Goal: Complete application form

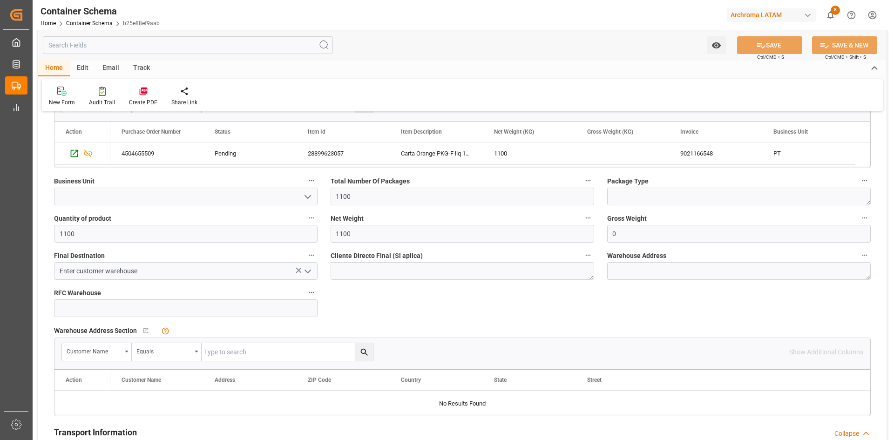
scroll to position [326, 0]
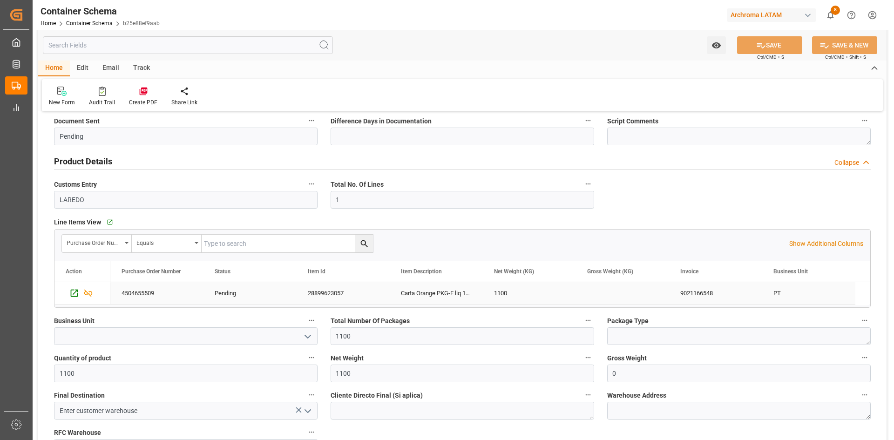
click at [138, 293] on div "4504655509" at bounding box center [156, 293] width 93 height 22
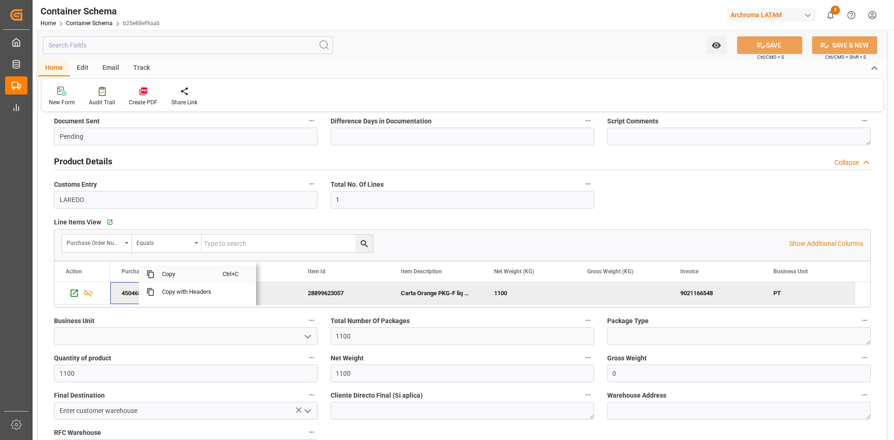
click at [182, 278] on span "Copy" at bounding box center [189, 275] width 68 height 18
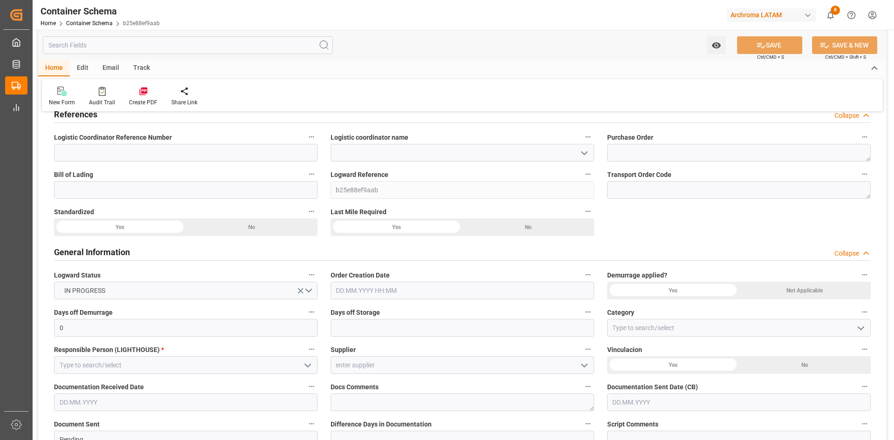
scroll to position [0, 0]
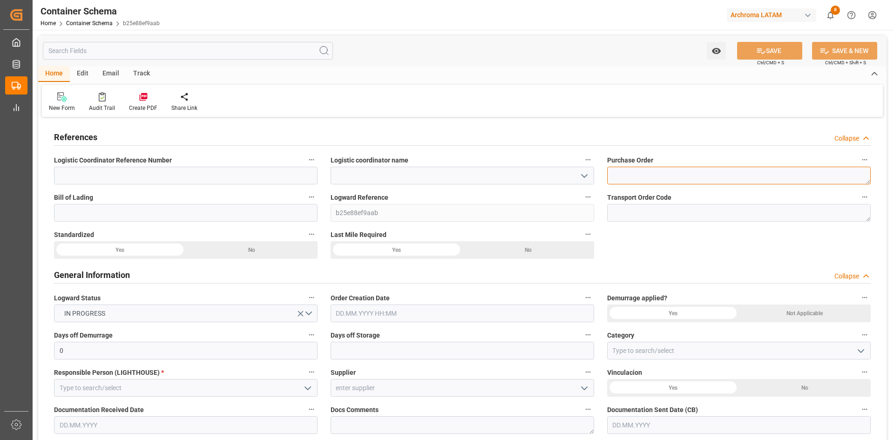
click at [668, 177] on textarea at bounding box center [739, 176] width 264 height 18
paste textarea "4504655509"
type textarea "4504655509"
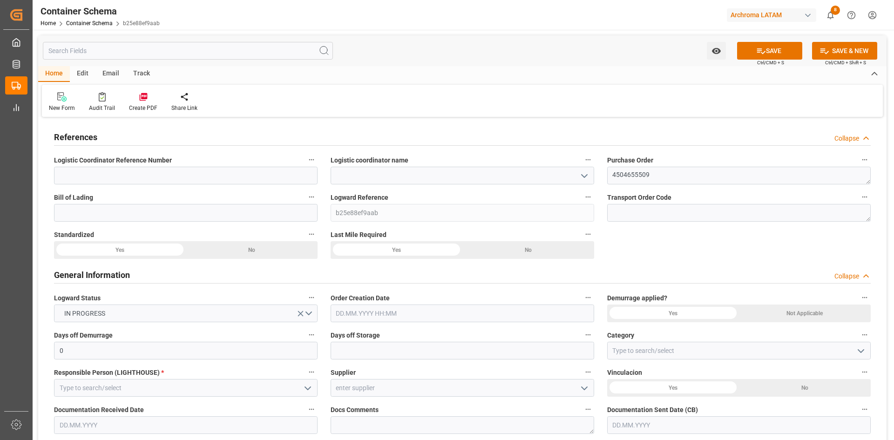
click at [585, 176] on icon "open menu" at bounding box center [584, 175] width 11 height 11
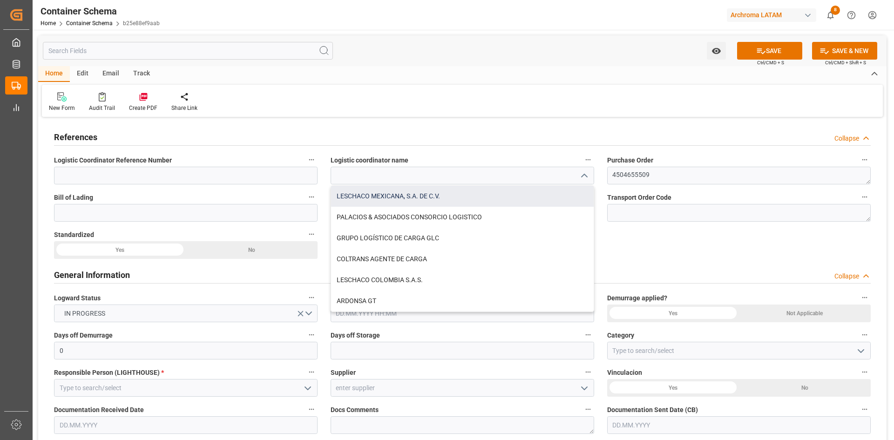
click at [430, 191] on div "LESCHACO MEXICANA, S.A. DE C.V." at bounding box center [462, 196] width 263 height 21
type input "LESCHACO MEXICANA, S.A. DE C.V."
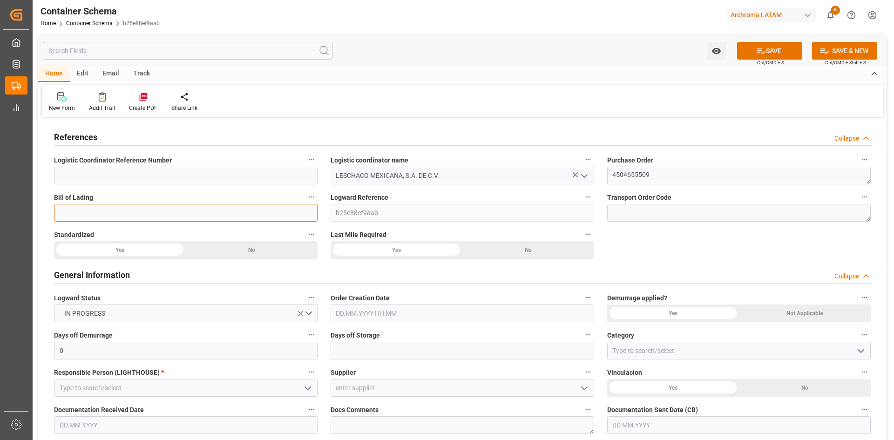
click at [184, 216] on input at bounding box center [186, 213] width 264 height 18
click at [138, 217] on input at bounding box center [186, 213] width 264 height 18
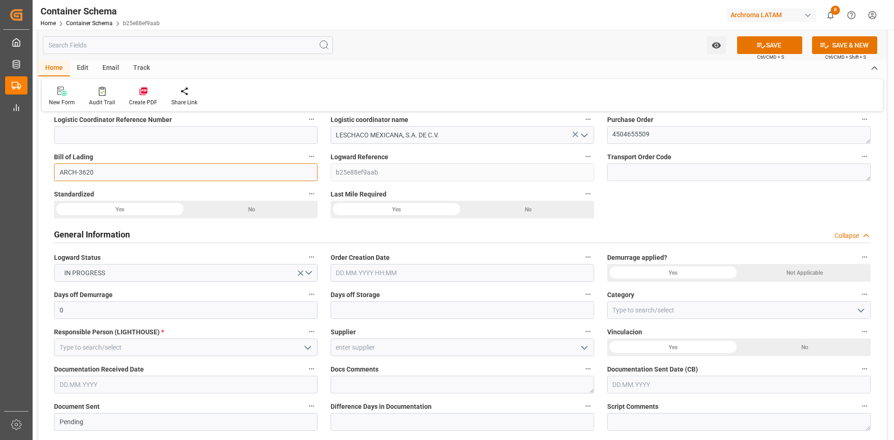
scroll to position [93, 0]
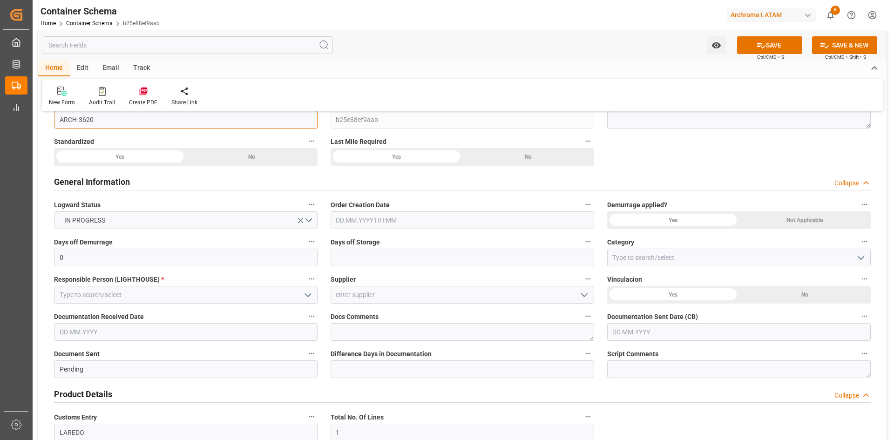
type input "ARCH-3620"
click at [440, 224] on input "text" at bounding box center [463, 220] width 264 height 18
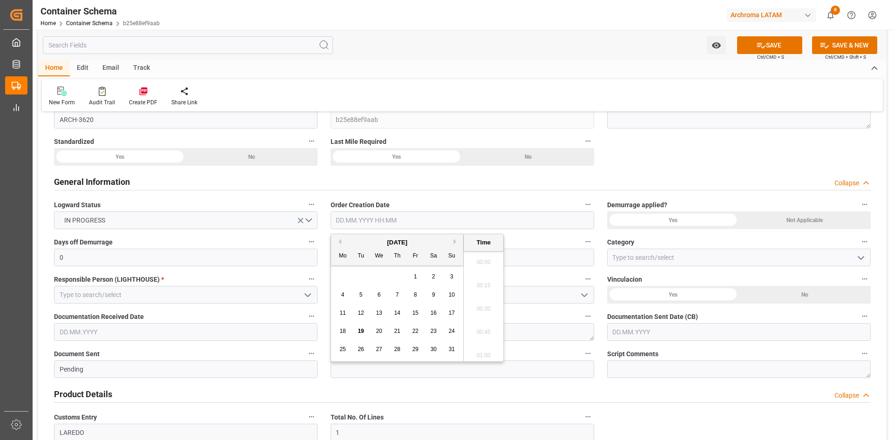
scroll to position [1657, 0]
click at [360, 276] on div "28 29 30 31 1 2 3" at bounding box center [397, 277] width 127 height 18
click at [363, 331] on span "19" at bounding box center [361, 331] width 6 height 7
type input "[DATE] 00:00"
click at [318, 166] on div "Not Applicable" at bounding box center [252, 157] width 132 height 18
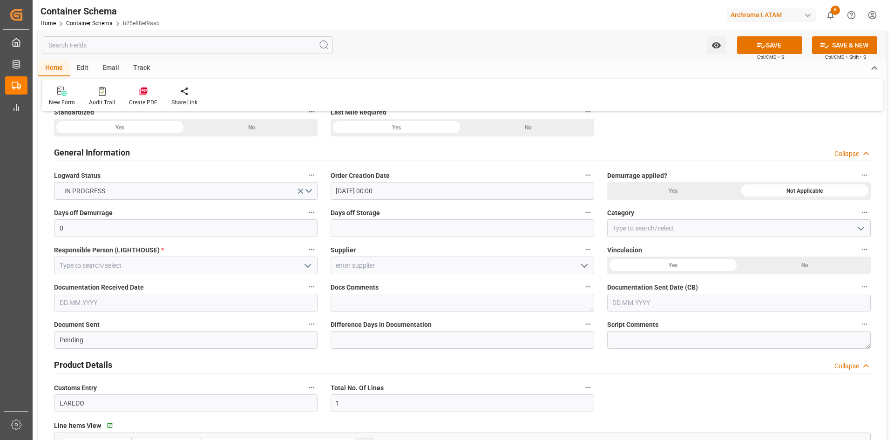
scroll to position [233, 0]
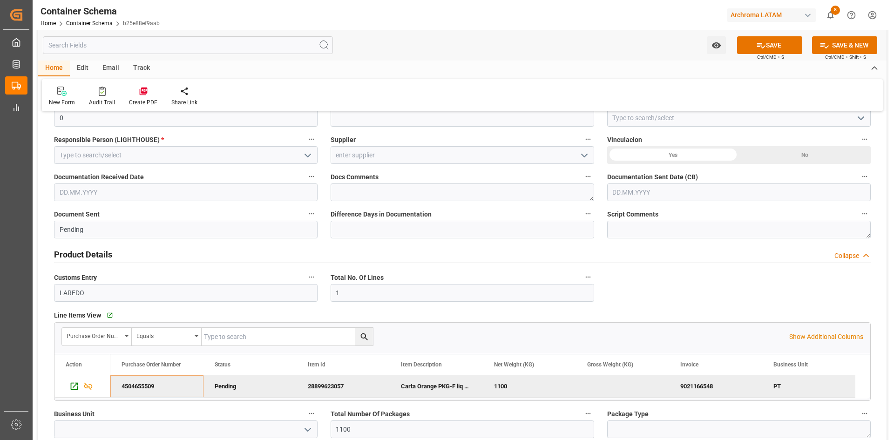
click at [586, 154] on icon "open menu" at bounding box center [584, 155] width 11 height 11
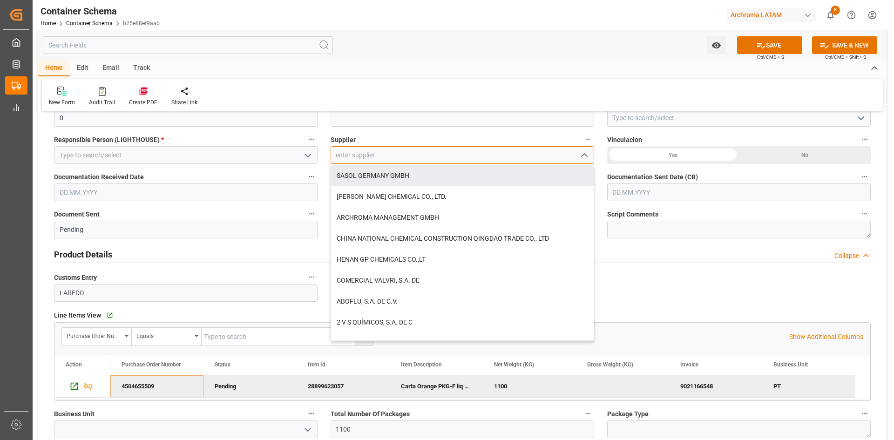
click at [395, 157] on input at bounding box center [463, 155] width 264 height 18
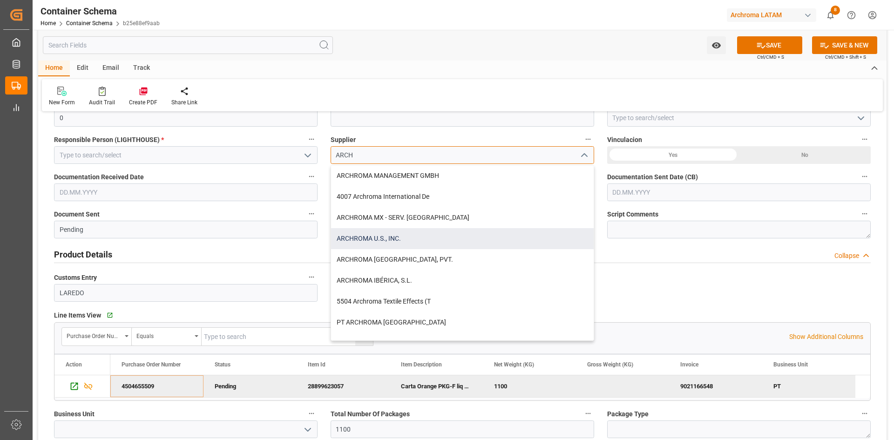
click at [419, 238] on div "ARCHROMA U.S., INC." at bounding box center [462, 238] width 263 height 21
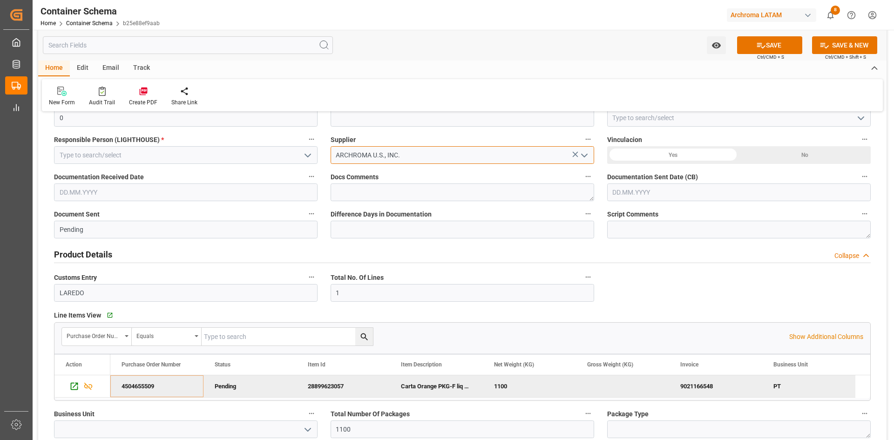
type input "ARCHROMA U.S., INC."
click at [318, 26] on div "No" at bounding box center [252, 17] width 132 height 18
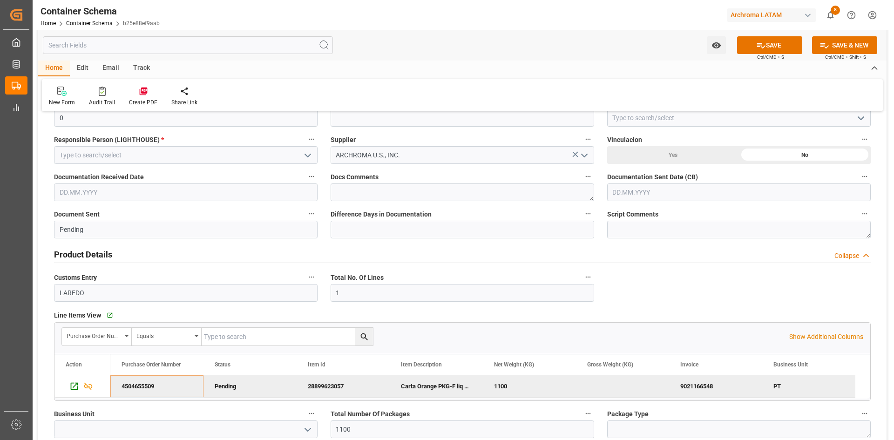
click at [155, 188] on input "text" at bounding box center [186, 193] width 264 height 18
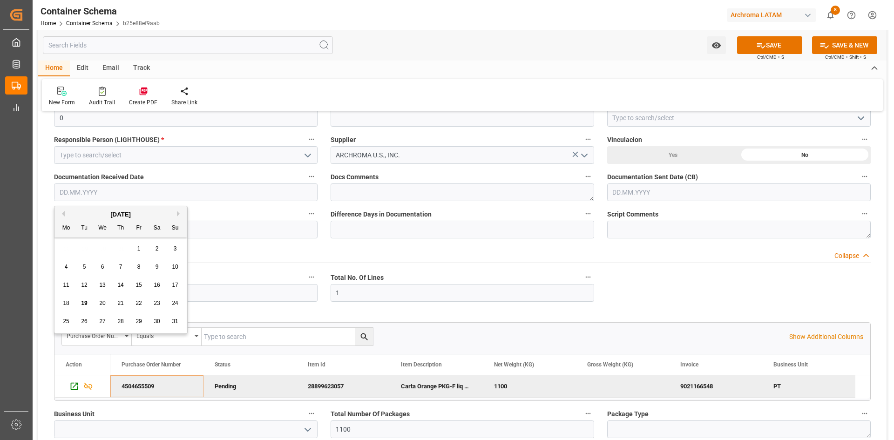
click at [88, 301] on div "19" at bounding box center [85, 303] width 12 height 11
type input "[DATE]"
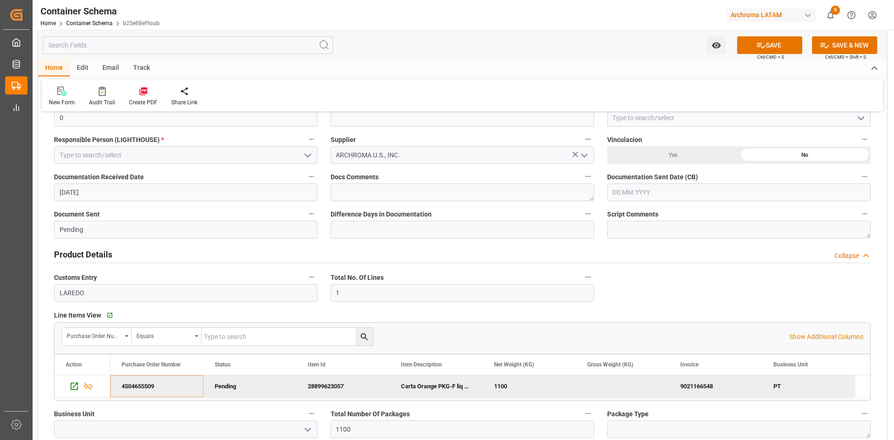
click at [656, 194] on input "text" at bounding box center [739, 193] width 264 height 18
click at [628, 244] on div "28 29 30 31 1 2 3" at bounding box center [674, 249] width 127 height 18
click at [637, 305] on span "19" at bounding box center [637, 303] width 6 height 7
type input "[DATE]"
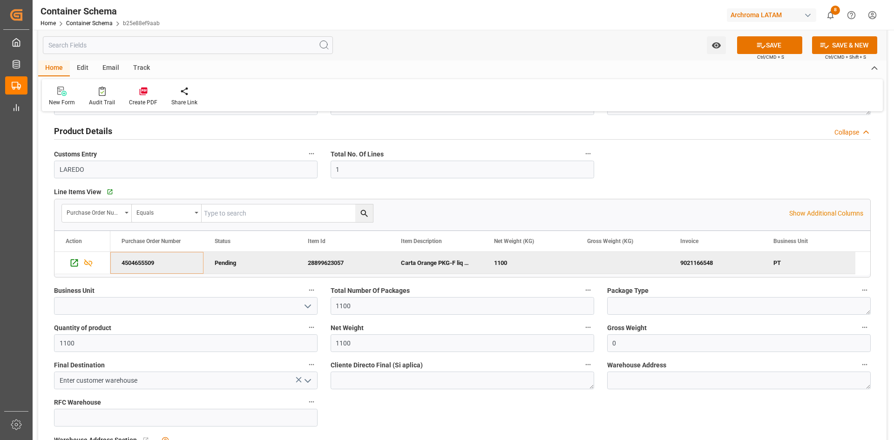
scroll to position [373, 0]
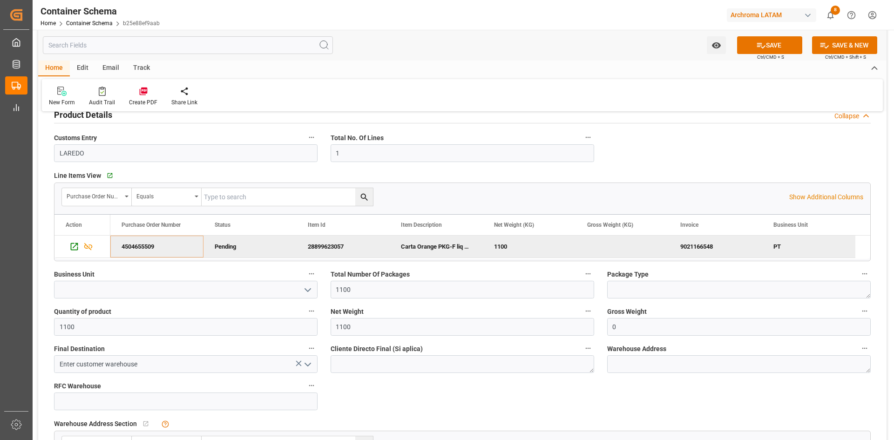
click at [310, 292] on icon "open menu" at bounding box center [307, 290] width 11 height 11
click at [86, 314] on div "PT" at bounding box center [186, 310] width 263 height 21
type input "PT"
click at [379, 291] on input "1100" at bounding box center [463, 290] width 264 height 18
drag, startPoint x: 379, startPoint y: 291, endPoint x: 301, endPoint y: 291, distance: 77.8
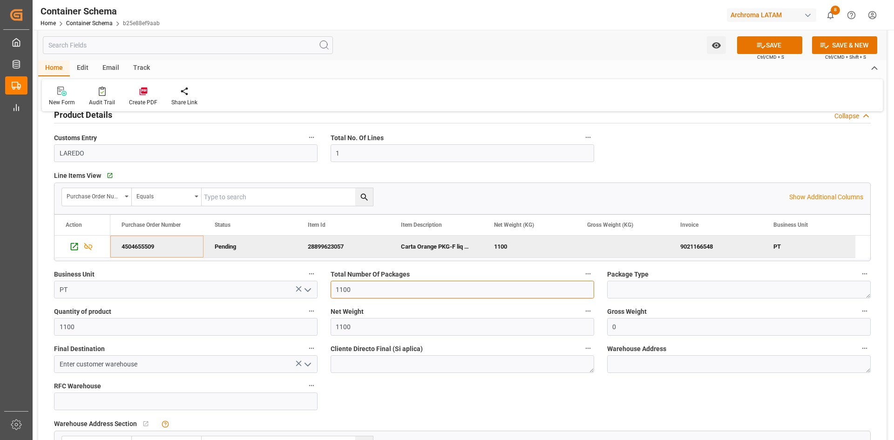
type input "1"
click at [657, 285] on textarea at bounding box center [739, 290] width 264 height 18
type textarea "IBC"
click at [667, 326] on input "0" at bounding box center [739, 327] width 264 height 18
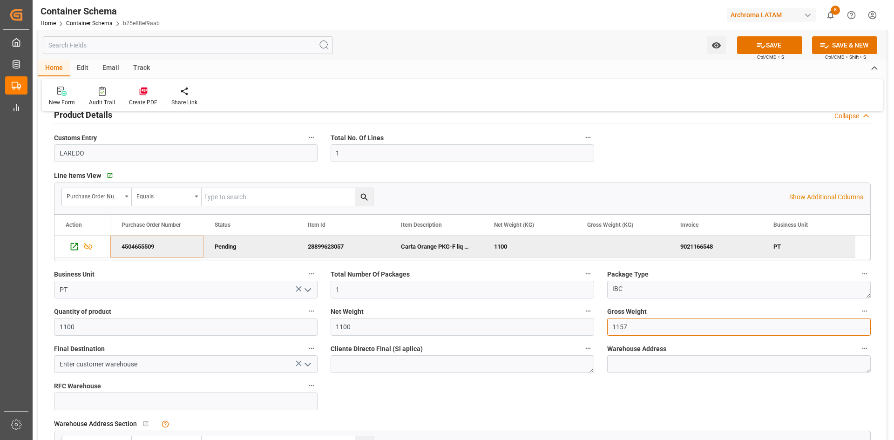
type input "1157"
click at [307, 362] on icon "open menu" at bounding box center [307, 364] width 11 height 11
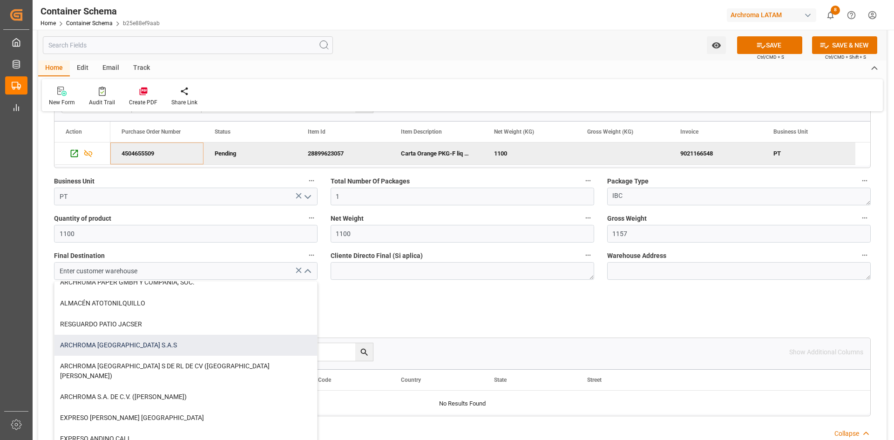
scroll to position [47, 0]
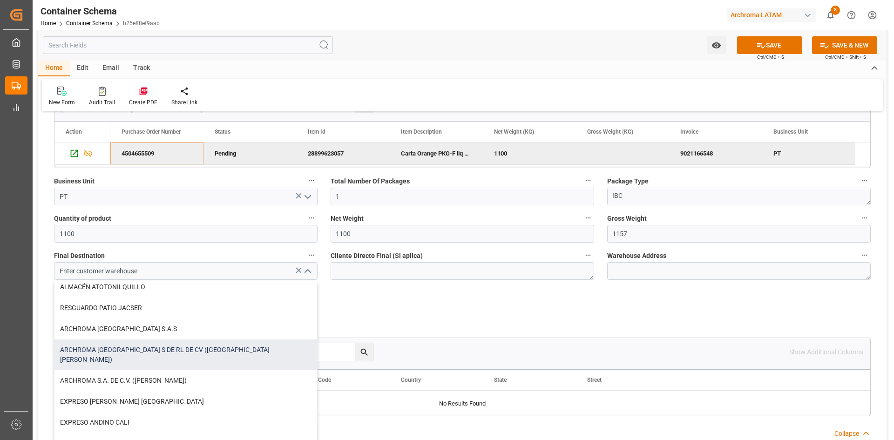
click at [205, 344] on div "ARCHROMA [GEOGRAPHIC_DATA] S DE RL DE CV ([GEOGRAPHIC_DATA][PERSON_NAME])" at bounding box center [186, 355] width 263 height 31
type input "ARCHROMA [GEOGRAPHIC_DATA] S DE RL DE CV ([GEOGRAPHIC_DATA][PERSON_NAME])"
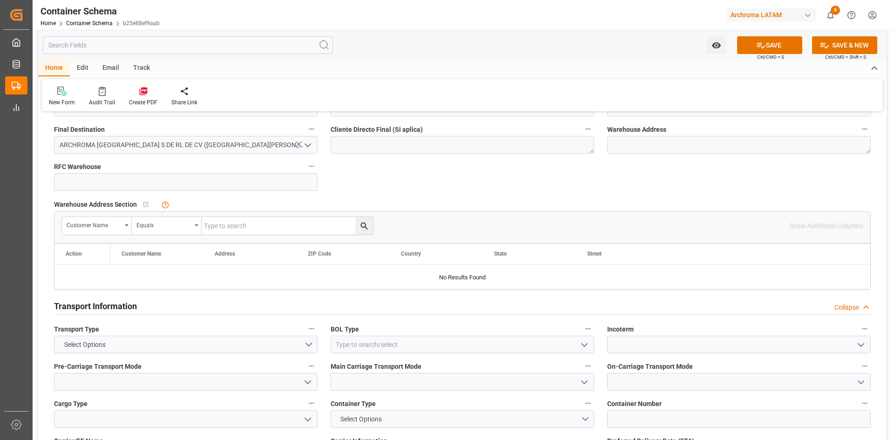
scroll to position [652, 0]
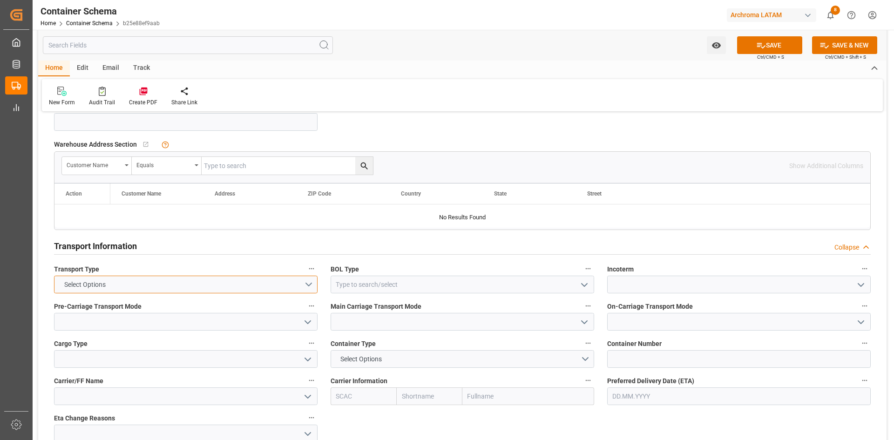
click at [310, 285] on button "Select Options" at bounding box center [186, 285] width 264 height 18
click at [107, 323] on div "OVERLAND" at bounding box center [186, 326] width 263 height 20
click at [587, 285] on polyline "open menu" at bounding box center [585, 285] width 6 height 3
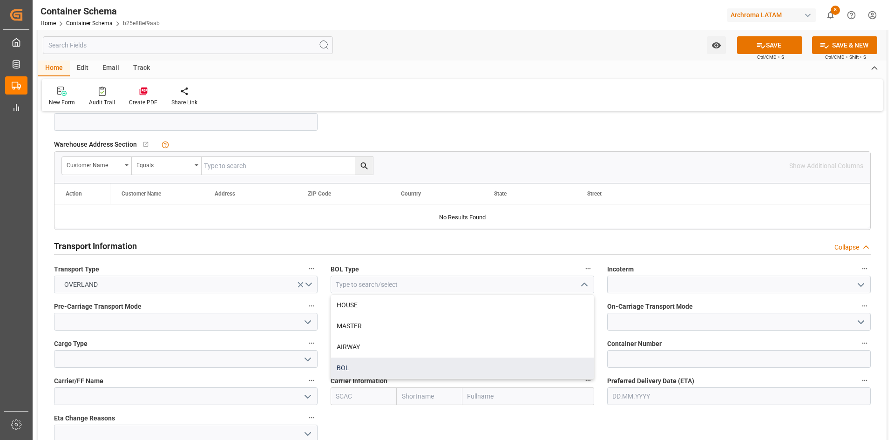
click at [371, 364] on div "BOL" at bounding box center [462, 368] width 263 height 21
type input "BOL"
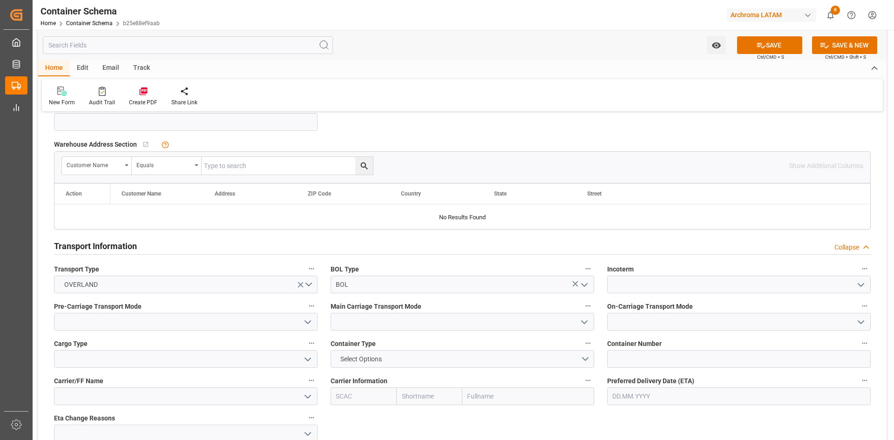
click at [860, 284] on icon "open menu" at bounding box center [861, 284] width 11 height 11
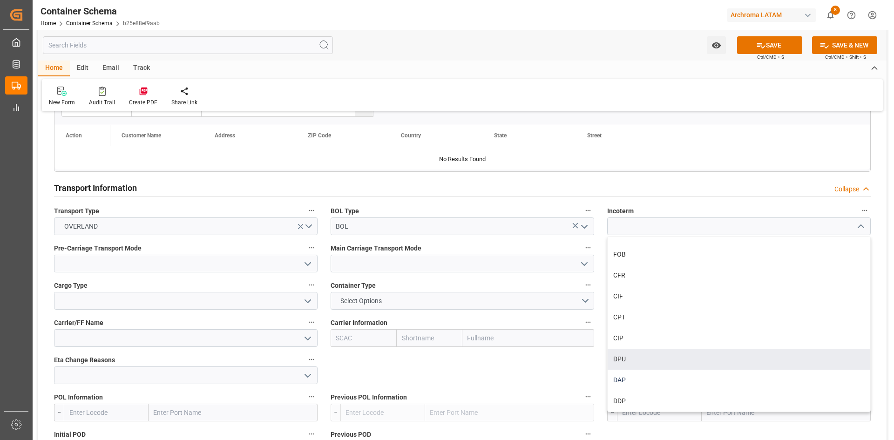
scroll to position [745, 0]
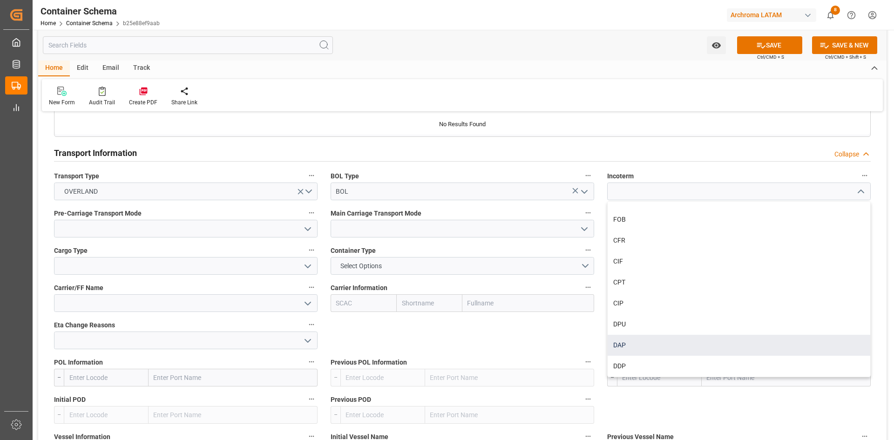
click at [650, 346] on div "DAP" at bounding box center [739, 345] width 263 height 21
type input "DAP"
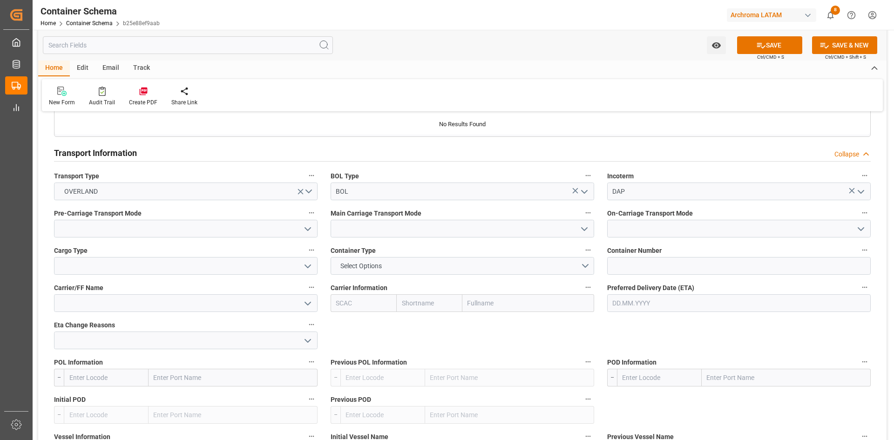
click at [311, 228] on polyline "open menu" at bounding box center [308, 229] width 6 height 3
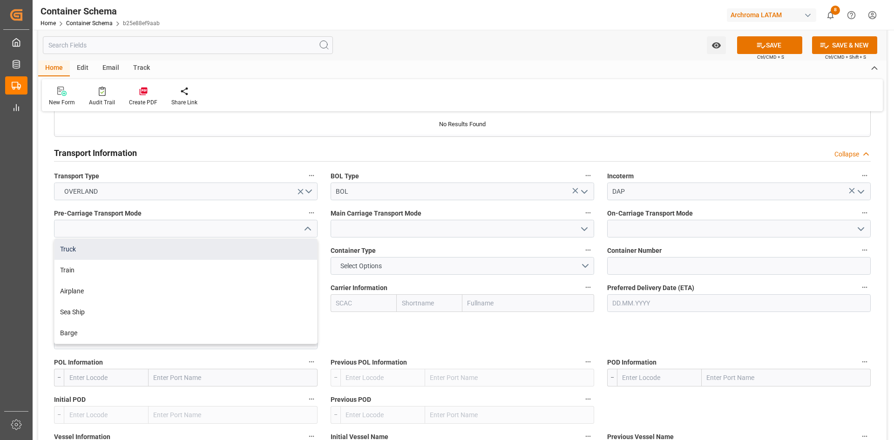
click at [106, 250] on div "Truck" at bounding box center [186, 249] width 263 height 21
type input "Truck"
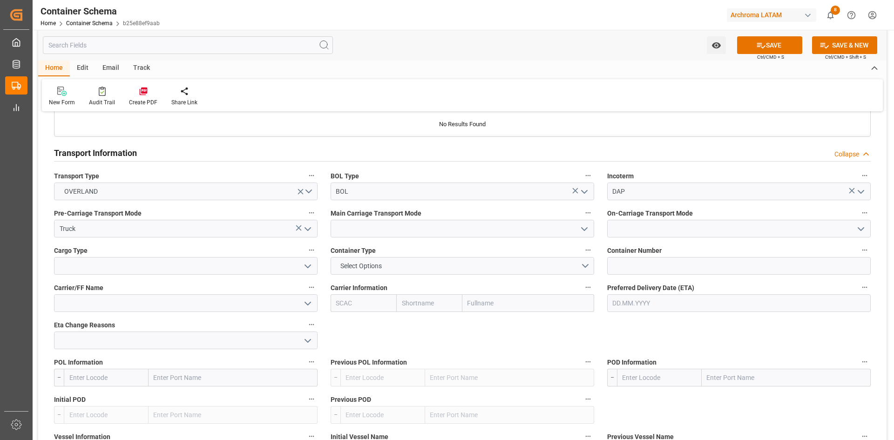
click at [585, 230] on polyline "open menu" at bounding box center [585, 229] width 6 height 3
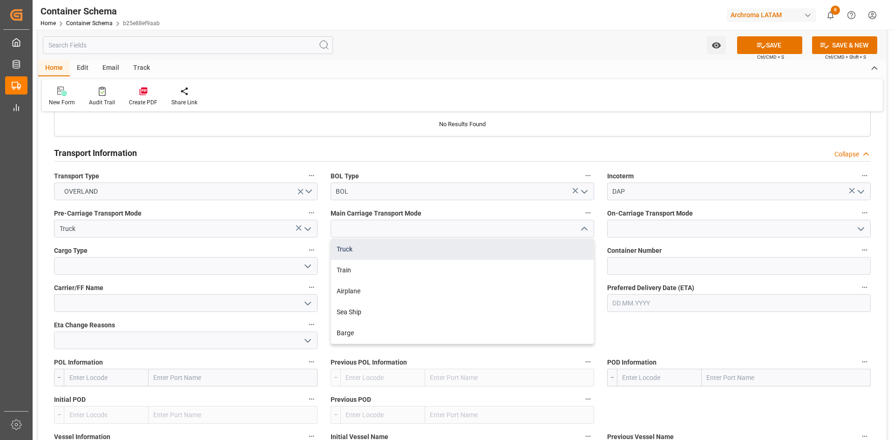
click at [361, 250] on div "Truck" at bounding box center [462, 249] width 263 height 21
type input "Truck"
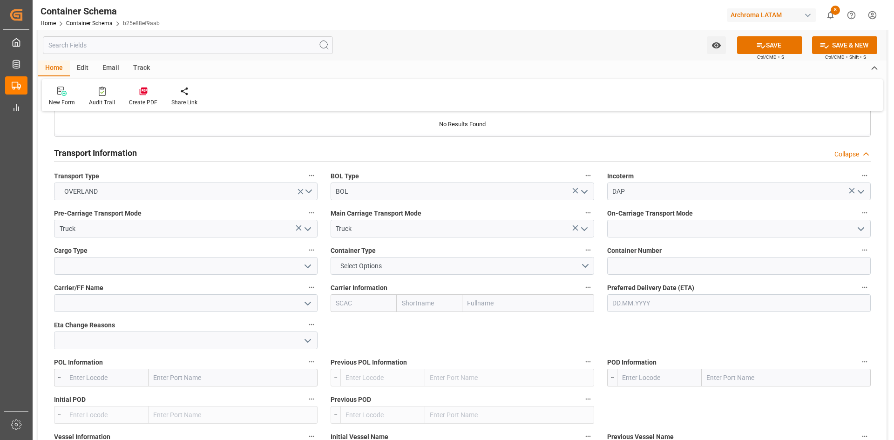
click at [856, 229] on icon "open menu" at bounding box center [861, 229] width 11 height 11
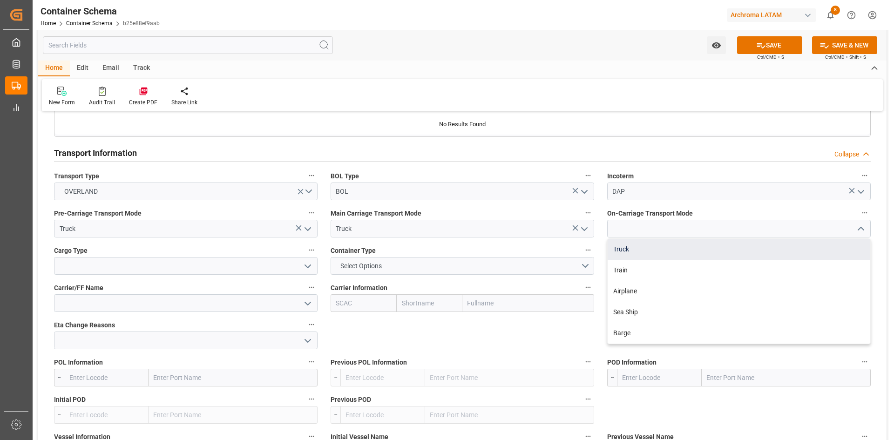
click at [675, 246] on div "Truck" at bounding box center [739, 249] width 263 height 21
type input "Truck"
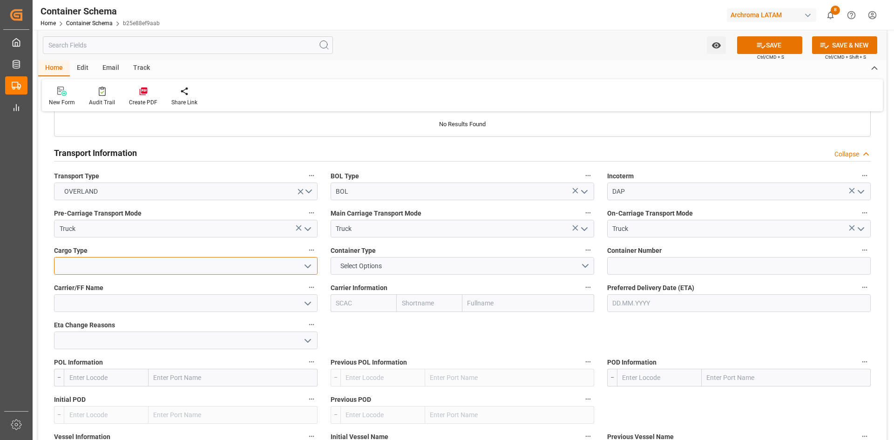
click at [158, 273] on input at bounding box center [186, 266] width 264 height 18
click at [309, 266] on polyline "open menu" at bounding box center [308, 266] width 6 height 3
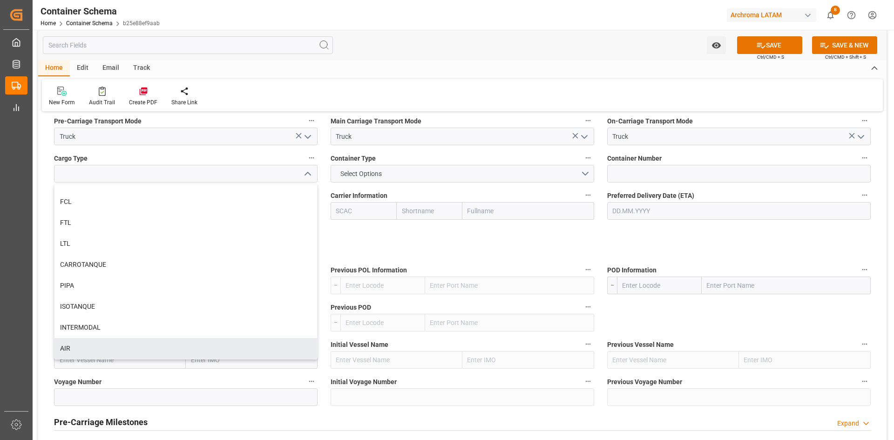
scroll to position [838, 0]
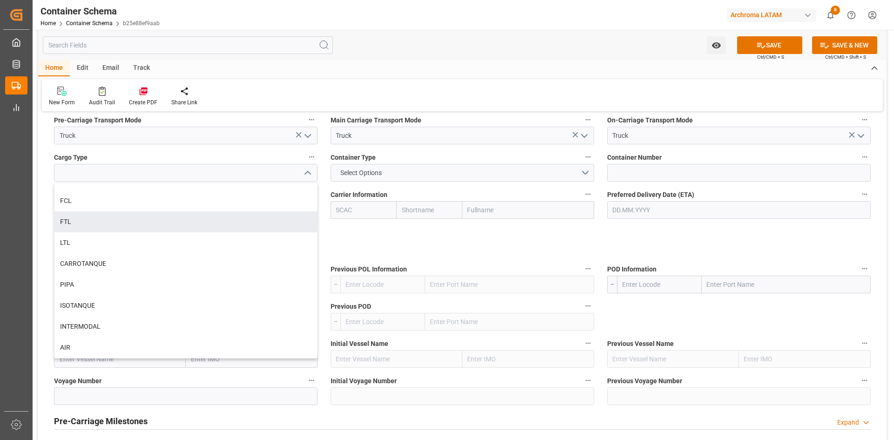
click at [114, 220] on div "FTL" at bounding box center [186, 221] width 263 height 21
type input "FTL"
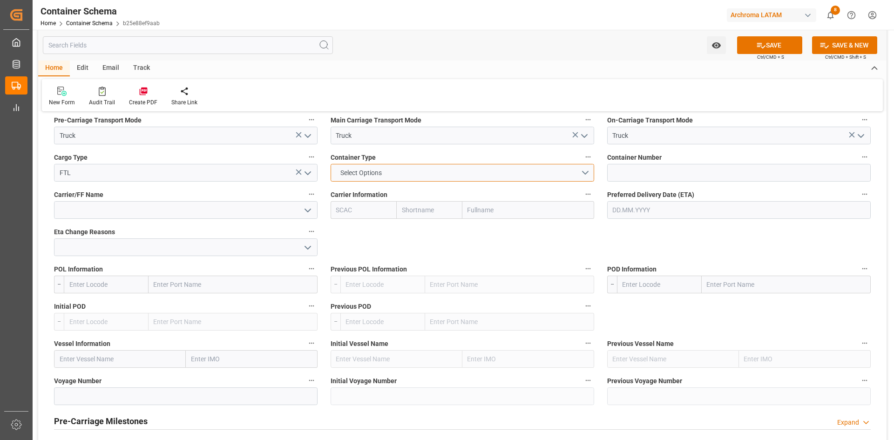
click at [583, 172] on button "Select Options" at bounding box center [463, 173] width 264 height 18
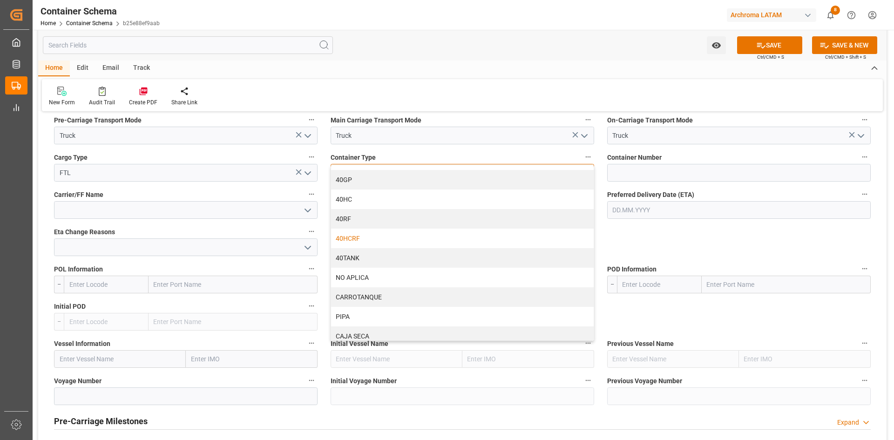
scroll to position [60, 0]
click at [361, 328] on div "CAJA SECA" at bounding box center [462, 331] width 263 height 20
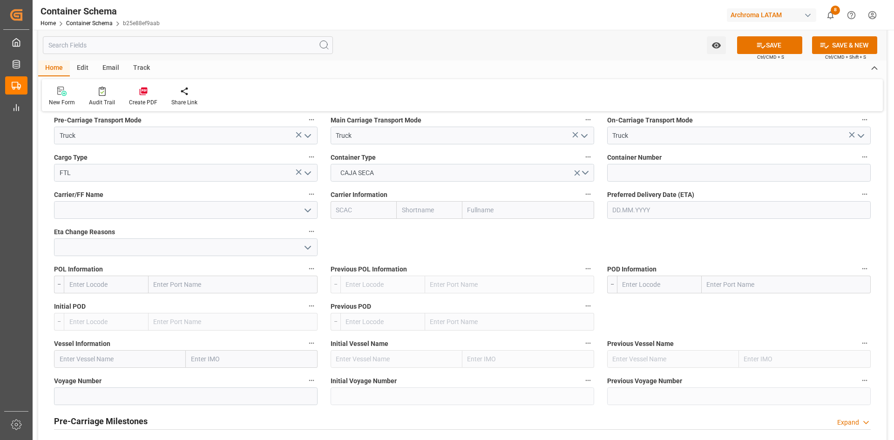
click at [308, 212] on polyline "open menu" at bounding box center [308, 210] width 6 height 3
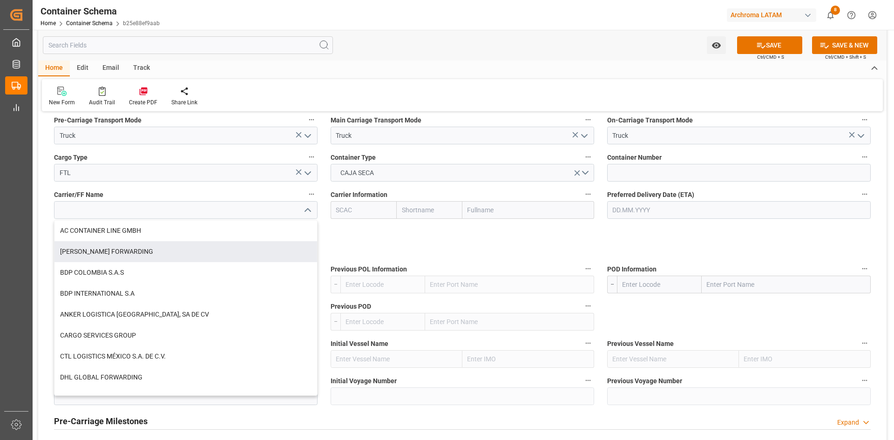
click at [484, 241] on div "References Collapse Logistic Coordinator Reference Number Logistic coordinator …" at bounding box center [462, 142] width 849 height 1723
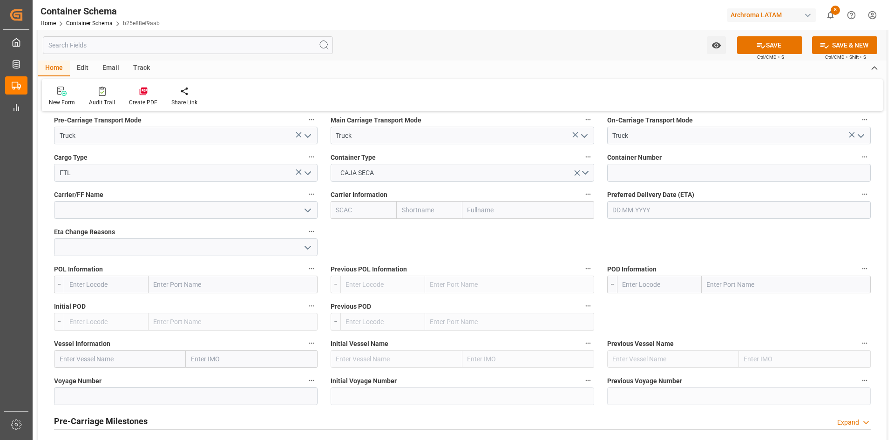
click at [197, 284] on input "text" at bounding box center [233, 285] width 169 height 18
type input "LAREDO"
click at [203, 325] on div "Laredo - USLRD" at bounding box center [187, 326] width 77 height 21
type input "USLRD"
type input "Laredo"
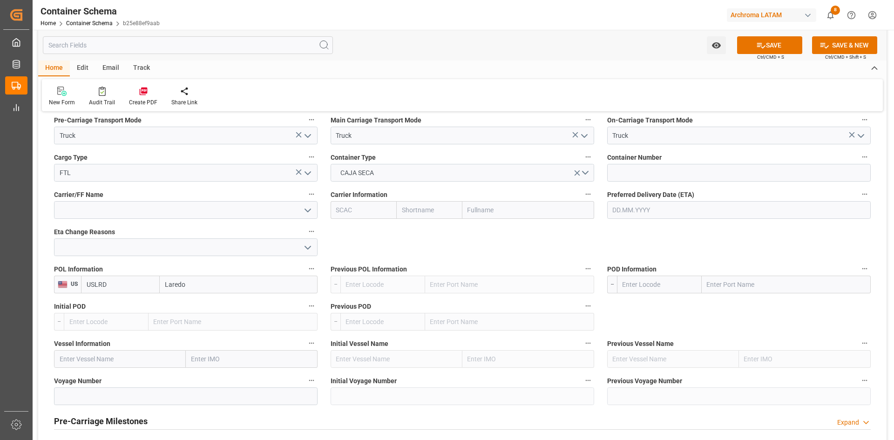
click at [760, 284] on input "text" at bounding box center [786, 285] width 169 height 18
type input "MXNLD"
drag, startPoint x: 760, startPoint y: 302, endPoint x: 747, endPoint y: 310, distance: 15.5
click at [760, 302] on span "Nuevo Laredo - MXNLD" at bounding box center [741, 304] width 66 height 7
type input "MXNLD"
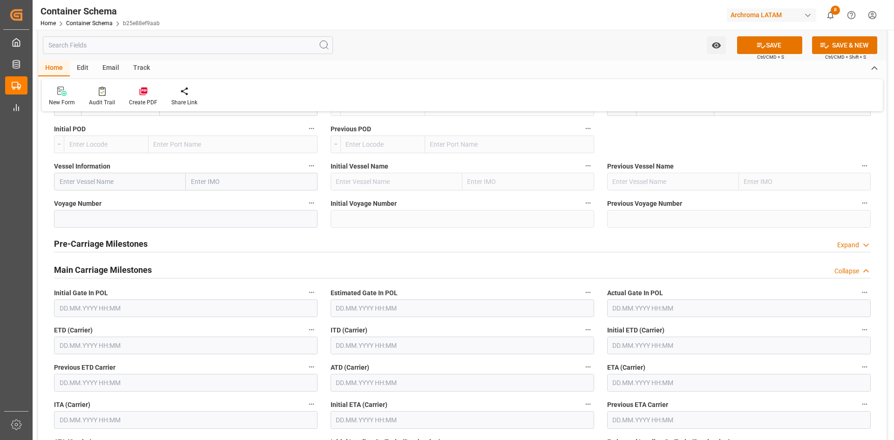
scroll to position [1071, 0]
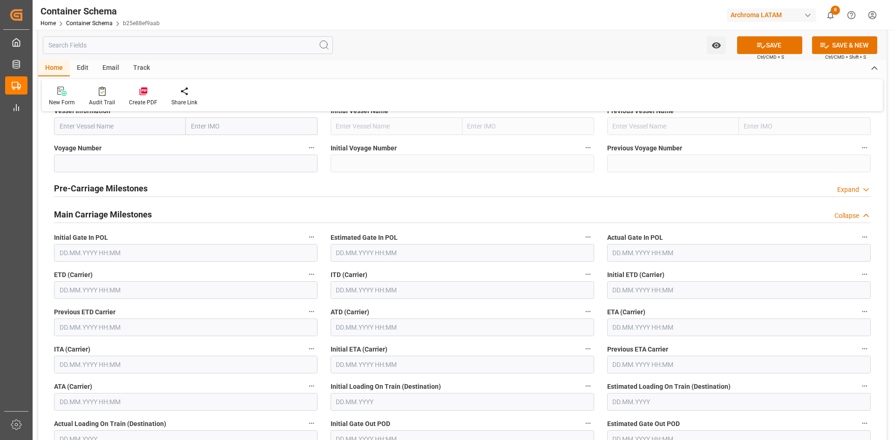
type input "Nuevo Laredo"
click at [104, 286] on input "text" at bounding box center [186, 290] width 264 height 18
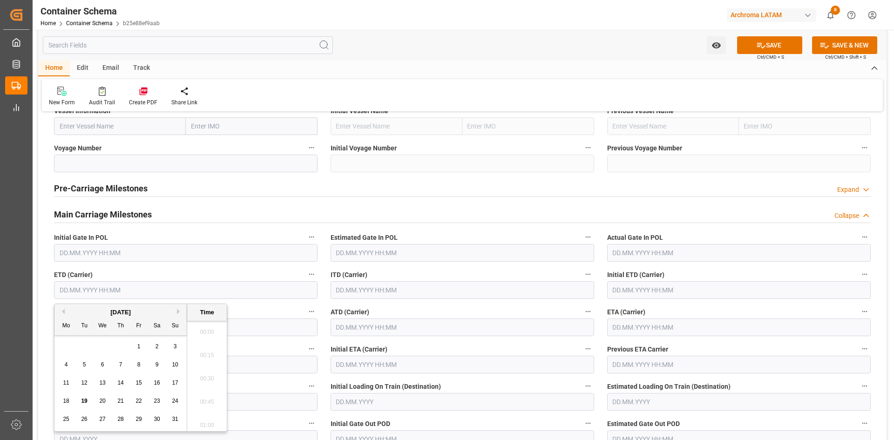
scroll to position [1657, 0]
click at [65, 402] on span "18" at bounding box center [66, 401] width 6 height 7
type input "[DATE] 00:00"
click at [633, 326] on input "text" at bounding box center [739, 328] width 264 height 18
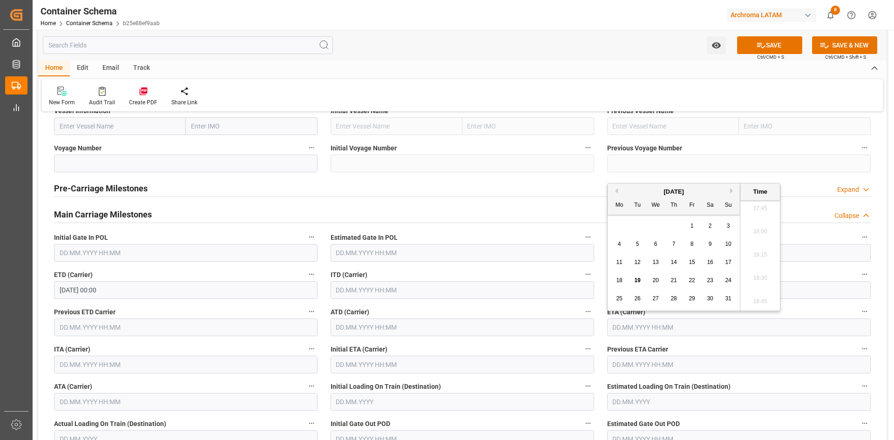
click at [656, 278] on span "20" at bounding box center [656, 280] width 6 height 7
type input "[DATE] 00:00"
click at [770, 42] on button "SAVE" at bounding box center [769, 45] width 65 height 18
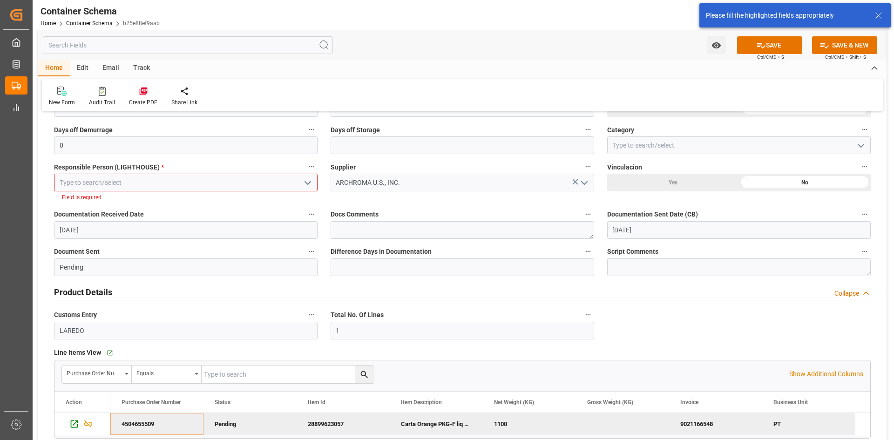
scroll to position [153, 0]
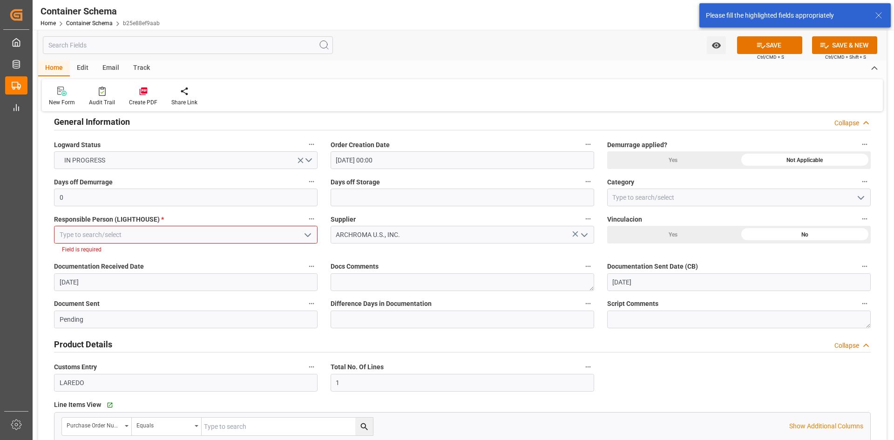
click at [306, 232] on icon "open menu" at bounding box center [307, 235] width 11 height 11
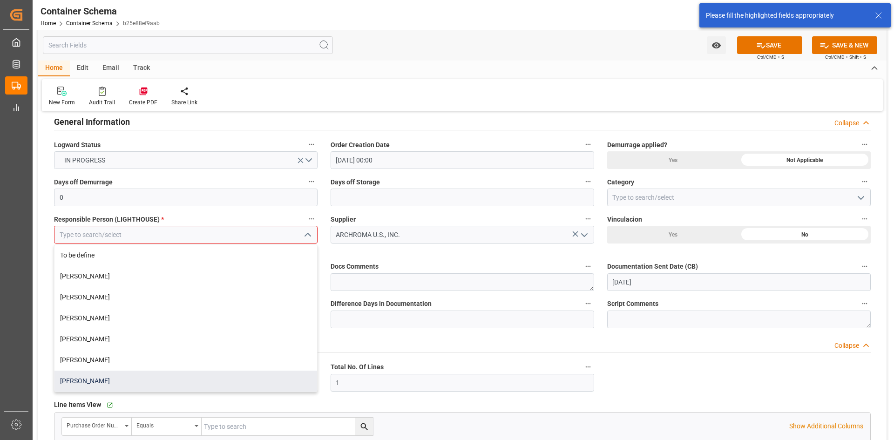
click at [96, 379] on div "[PERSON_NAME]" at bounding box center [186, 381] width 263 height 21
type input "[PERSON_NAME]"
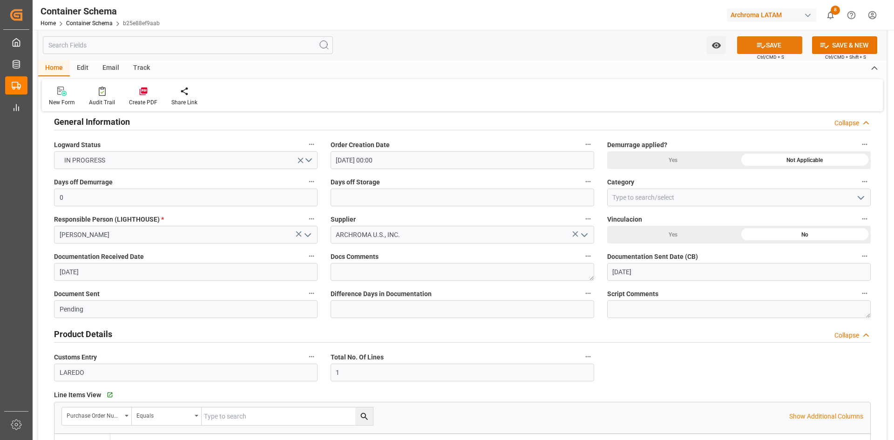
click at [790, 41] on button "SAVE" at bounding box center [769, 45] width 65 height 18
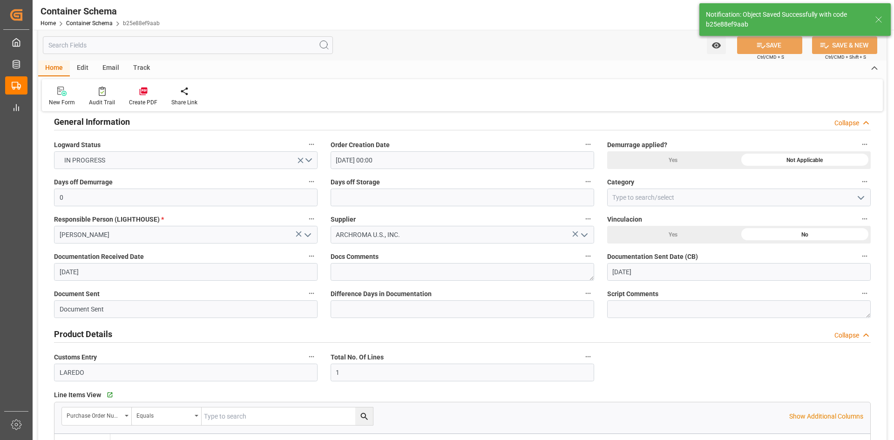
type input "Document Sent"
type input "1 IBC"
type input "MXNLD"
type input "Nuevo Laredo"
type input "[DATE] 00:00"
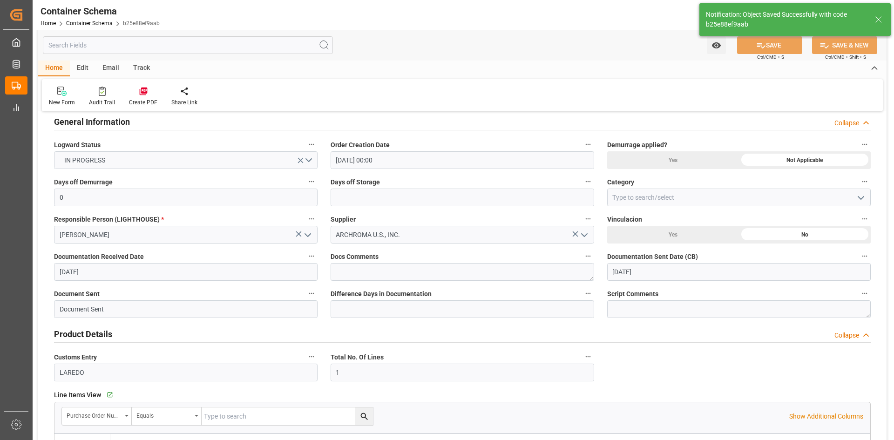
type input "[DATE] 00:00"
